Goal: Check status: Check status

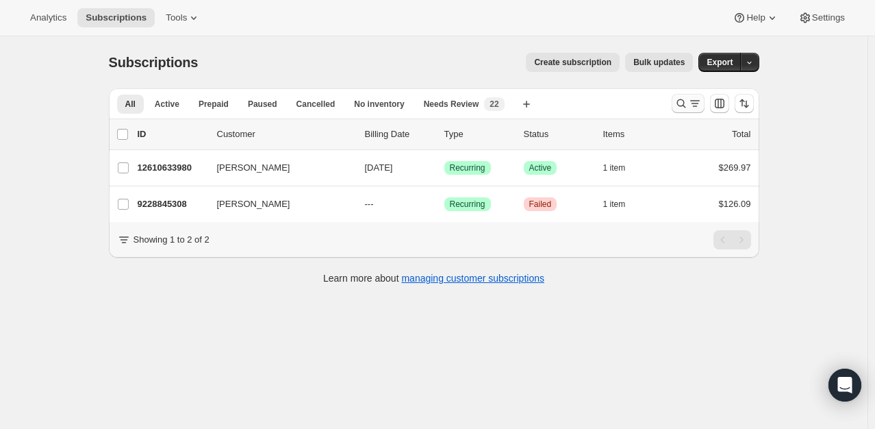
click at [679, 101] on icon "Search and filter results" at bounding box center [682, 104] width 14 height 14
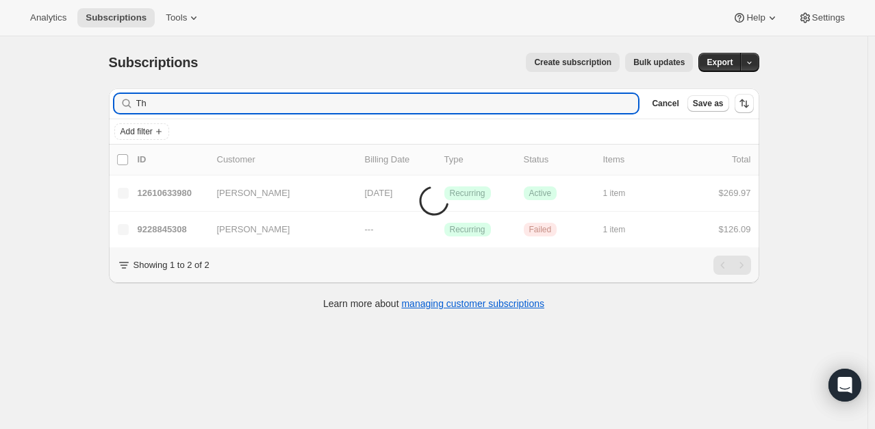
type input "T"
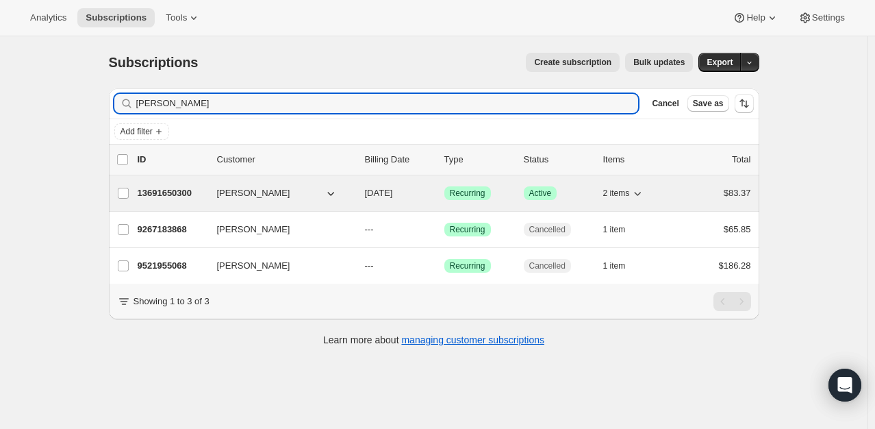
type input "[PERSON_NAME]"
click at [154, 189] on p "13691650300" at bounding box center [172, 193] width 69 height 14
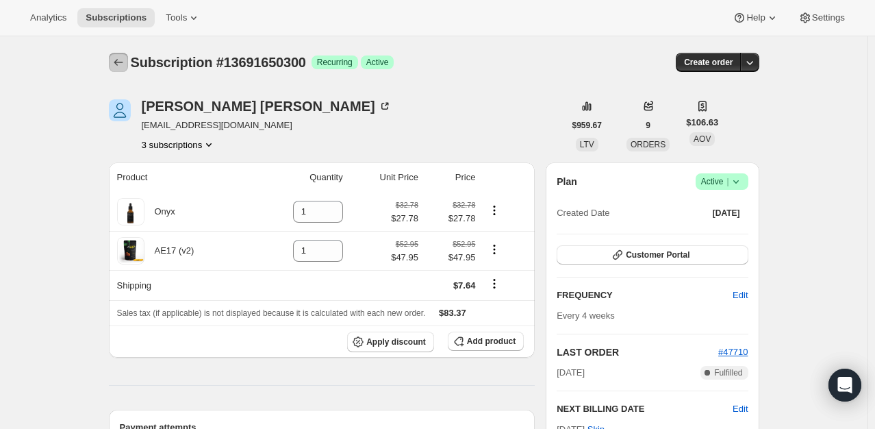
click at [121, 66] on icon "Subscriptions" at bounding box center [119, 62] width 14 height 14
